Goal: Information Seeking & Learning: Learn about a topic

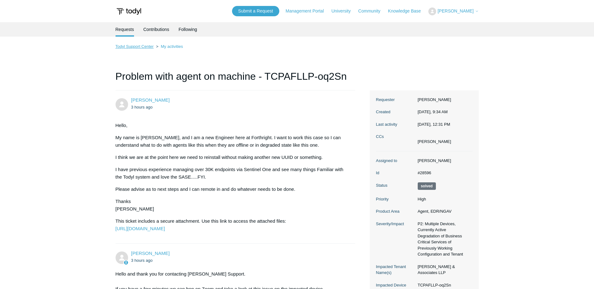
click at [146, 46] on link "Todyl Support Center" at bounding box center [135, 46] width 38 height 5
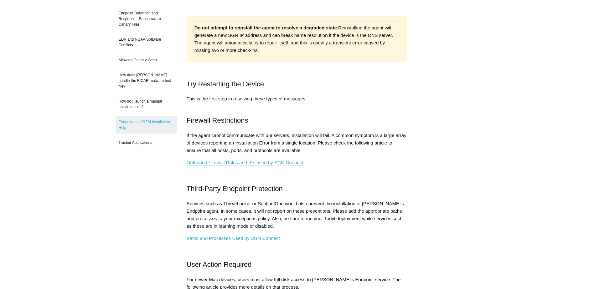
scroll to position [125, 0]
